Goal: Navigation & Orientation: Find specific page/section

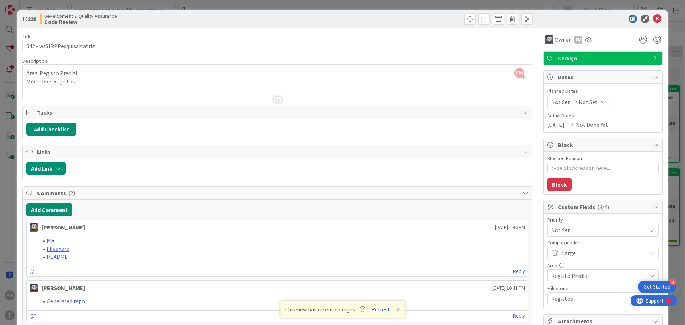
scroll to position [178, 134]
click at [653, 20] on icon at bounding box center [657, 19] width 9 height 9
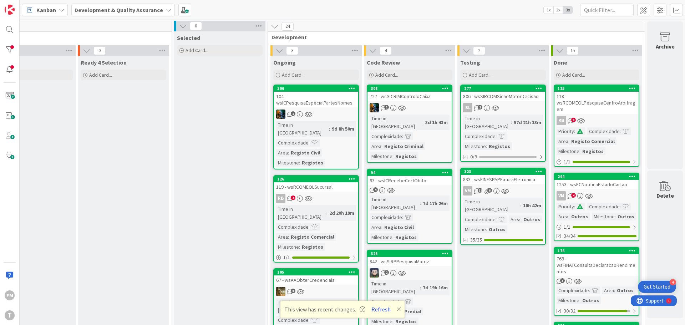
scroll to position [0, 134]
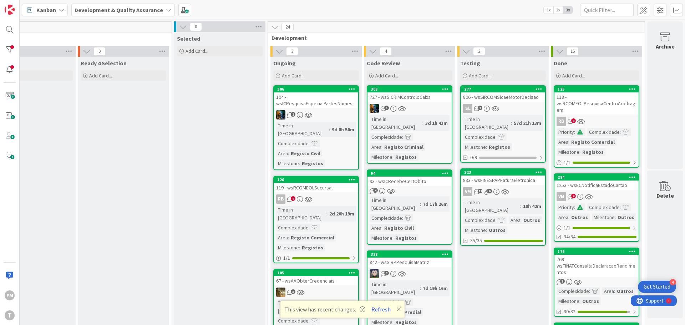
click at [383, 13] on div "Kanban Development & Quality Assurance 1x 2x 3x" at bounding box center [352, 10] width 665 height 20
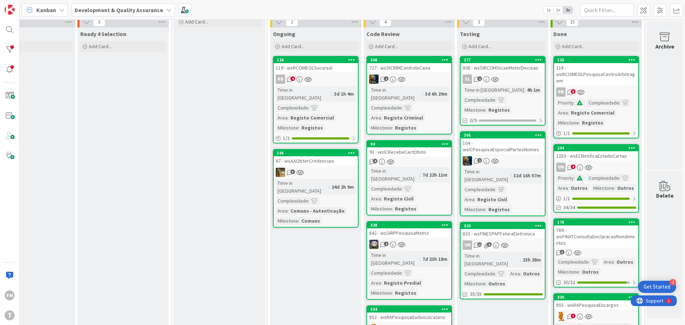
scroll to position [71, 140]
